Goal: Task Accomplishment & Management: Complete application form

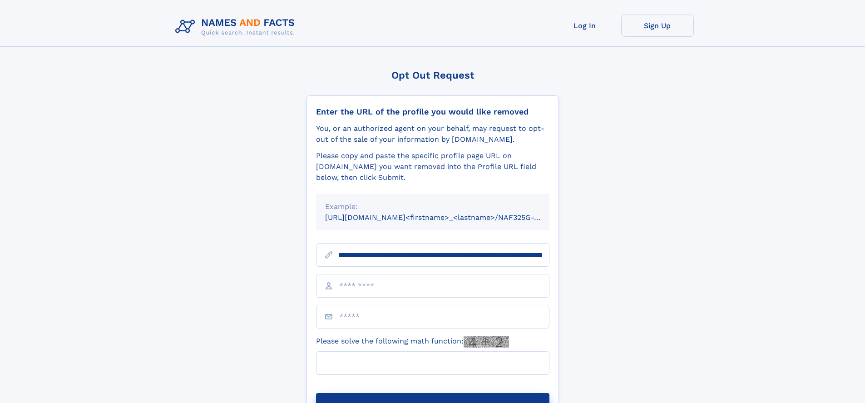
scroll to position [0, 109]
type input "**********"
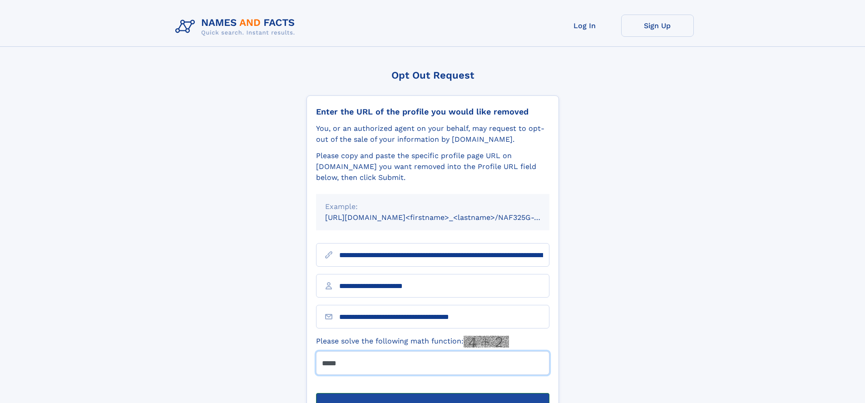
type input "*****"
click at [432, 393] on button "Submit Opt Out Request" at bounding box center [432, 407] width 233 height 29
